Goal: Find specific fact: Find specific fact

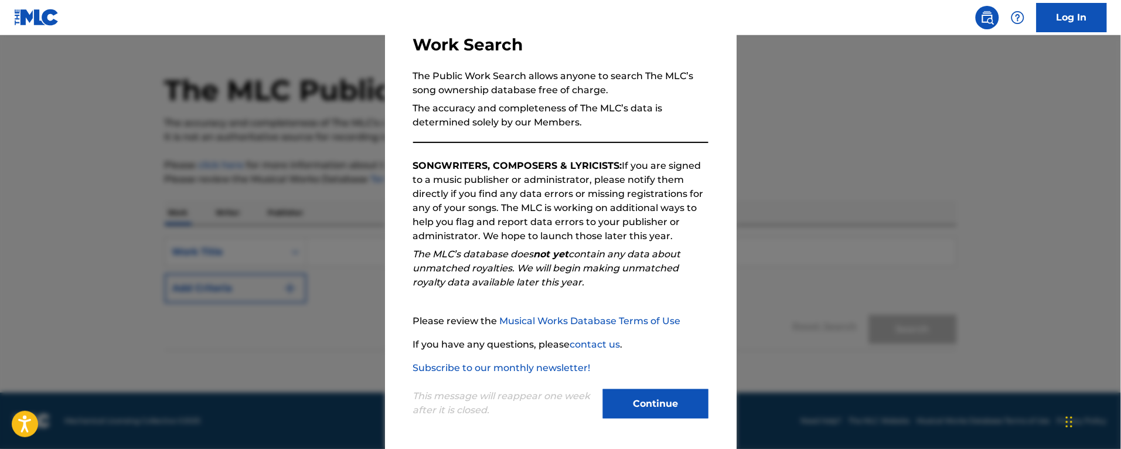
click at [667, 393] on button "Continue" at bounding box center [656, 403] width 106 height 29
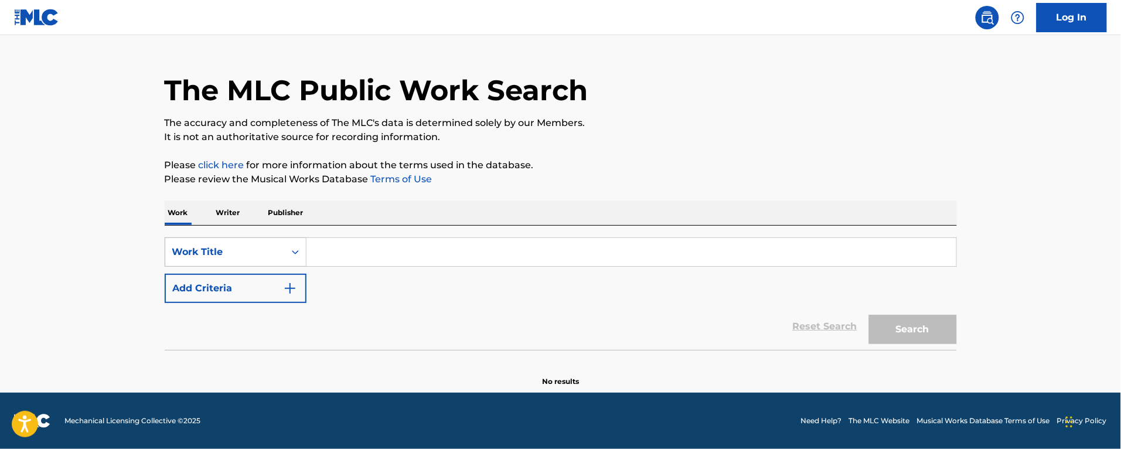
click at [239, 261] on div "Work Title" at bounding box center [225, 252] width 120 height 22
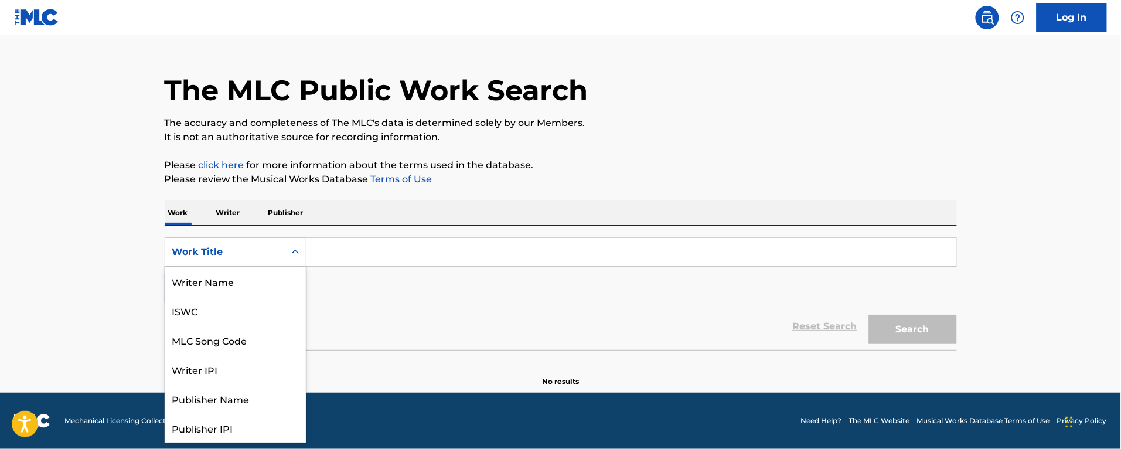
scroll to position [59, 0]
click at [222, 283] on div "MLC Song Code" at bounding box center [235, 281] width 141 height 29
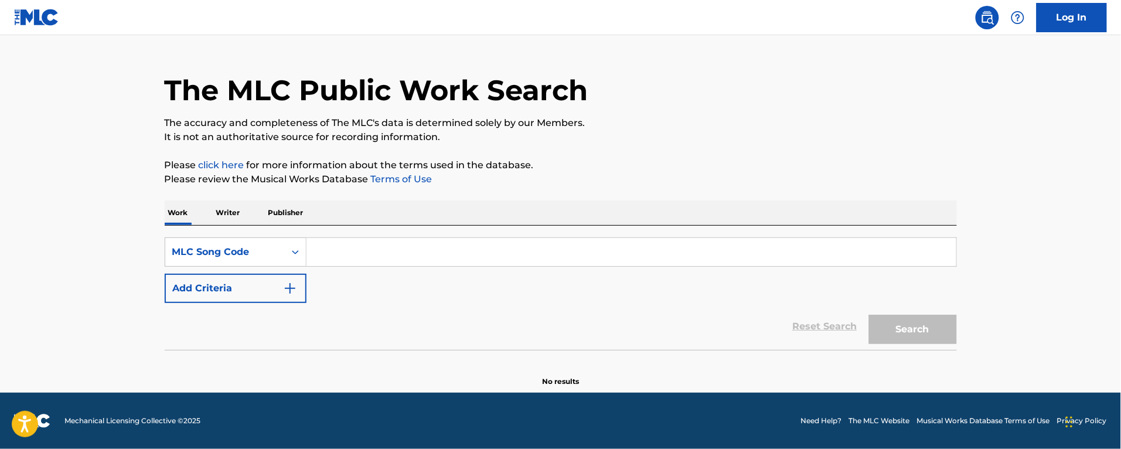
click at [312, 250] on input "Search Form" at bounding box center [632, 252] width 650 height 28
paste input "ra48fp"
type input "ra48fp"
click at [869, 315] on button "Search" at bounding box center [913, 329] width 88 height 29
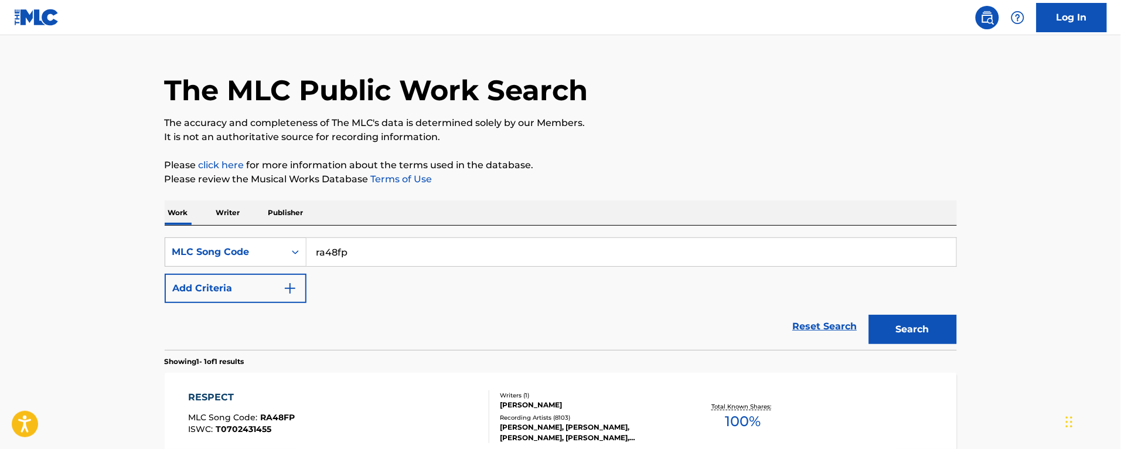
click at [502, 337] on div "Reset Search Search" at bounding box center [561, 326] width 792 height 47
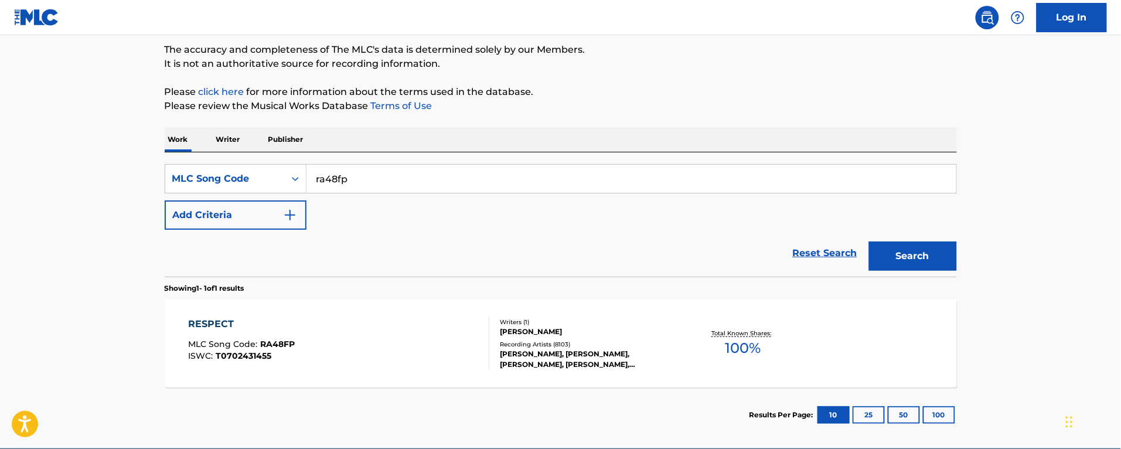
scroll to position [152, 0]
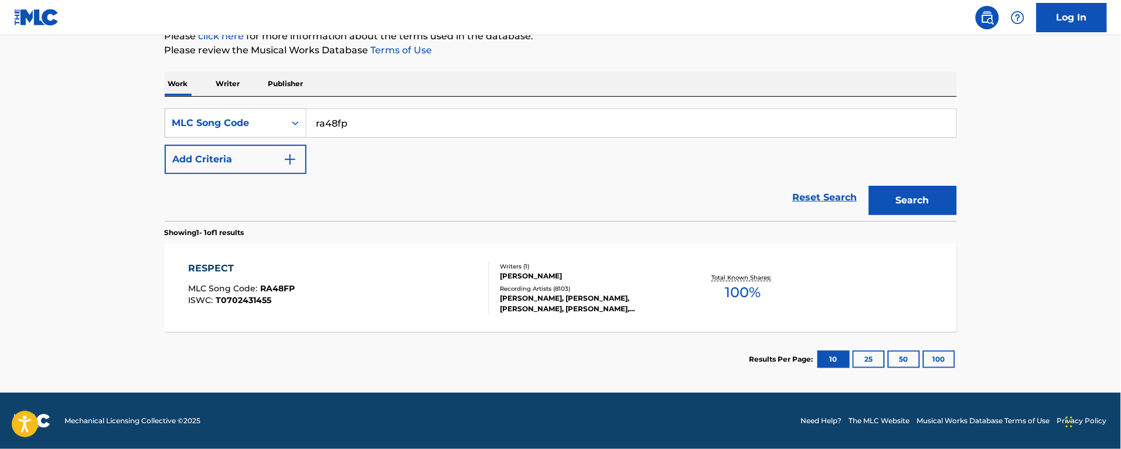
click at [351, 308] on div "RESPECT MLC Song Code : RA48FP ISWC : T0702431455" at bounding box center [338, 287] width 301 height 53
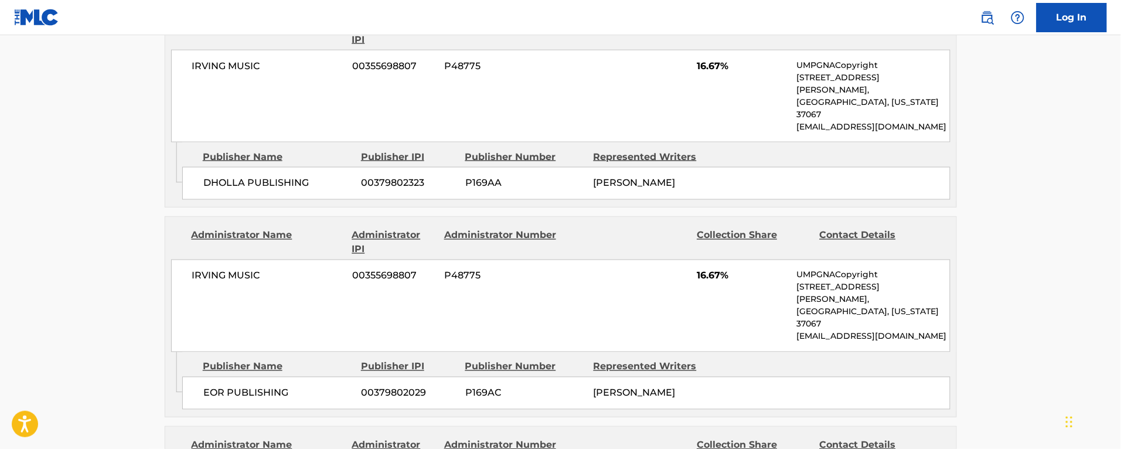
scroll to position [513, 0]
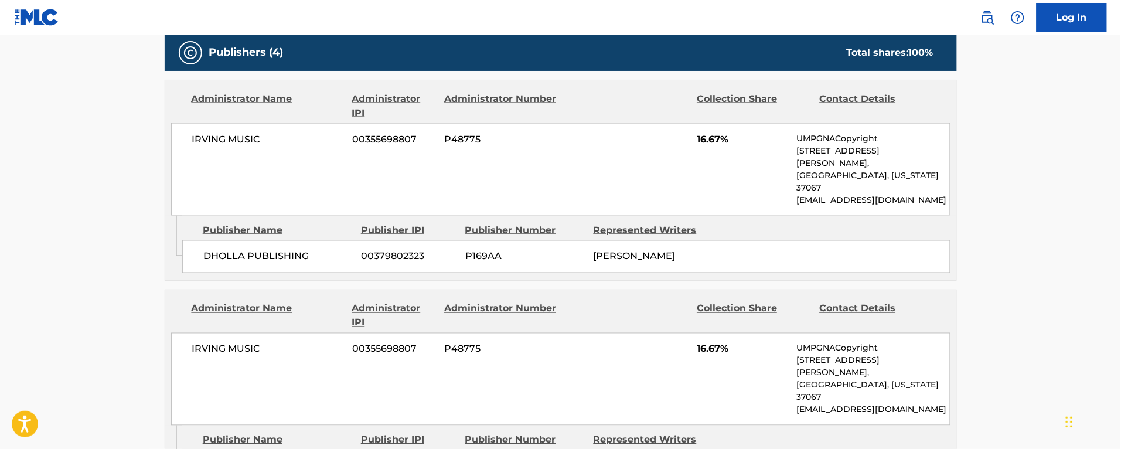
click at [470, 139] on span "P48775" at bounding box center [501, 139] width 114 height 14
copy span "P48775"
click at [488, 250] on span "P169AA" at bounding box center [525, 257] width 120 height 14
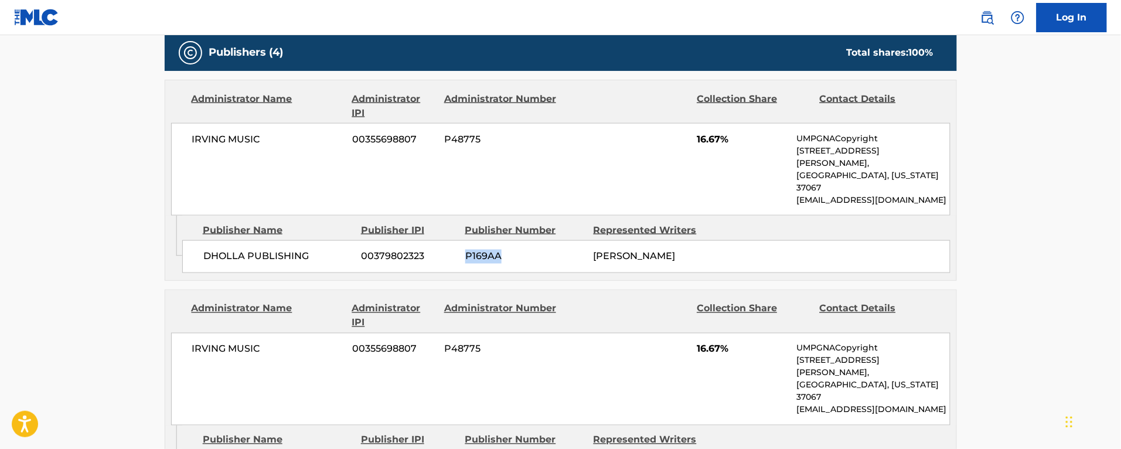
copy span "P169AA"
